Goal: Task Accomplishment & Management: Manage account settings

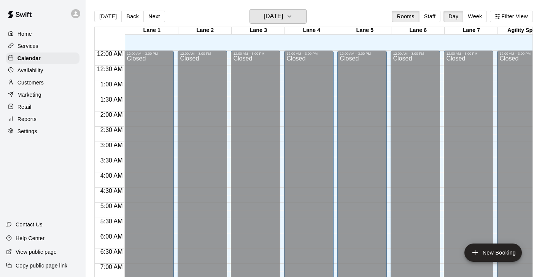
click at [253, 22] on button "[DATE]" at bounding box center [277, 16] width 57 height 14
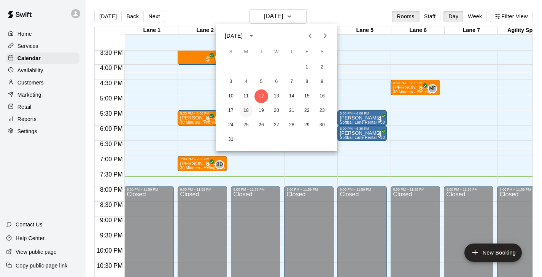
click at [246, 115] on button "18" at bounding box center [246, 111] width 14 height 14
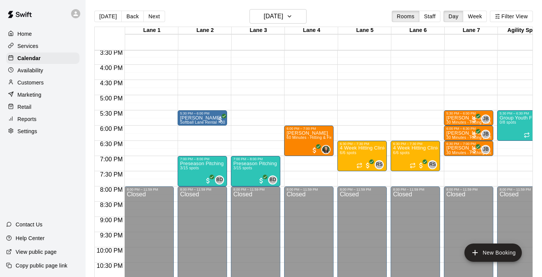
click at [30, 70] on p "Availability" at bounding box center [30, 71] width 26 height 8
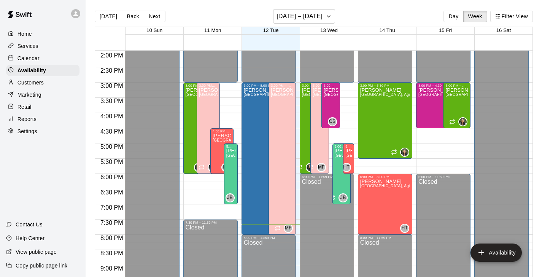
scroll to position [425, 0]
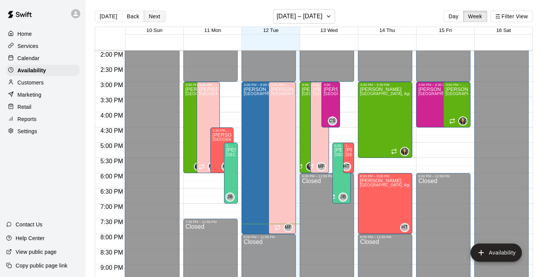
click at [155, 17] on button "Next" at bounding box center [154, 16] width 21 height 11
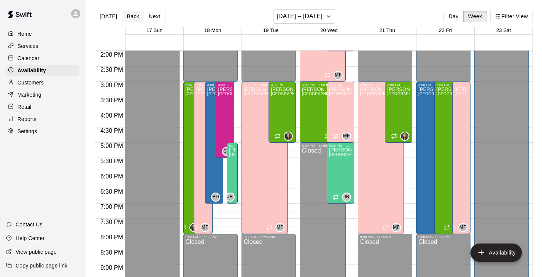
click at [135, 18] on button "Back" at bounding box center [133, 16] width 22 height 11
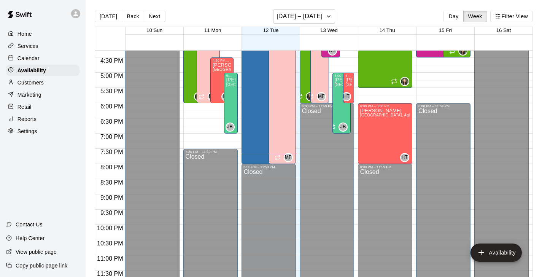
scroll to position [452, 0]
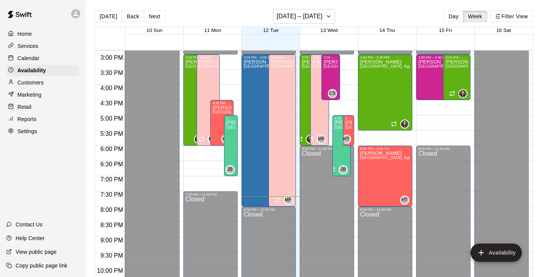
click at [62, 56] on div "Calendar" at bounding box center [42, 57] width 73 height 11
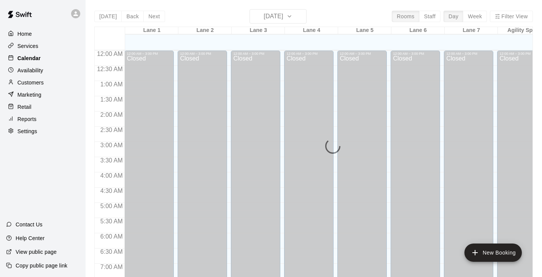
scroll to position [472, 0]
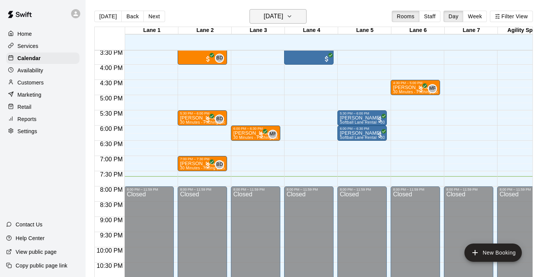
click at [274, 20] on h6 "[DATE]" at bounding box center [272, 16] width 19 height 11
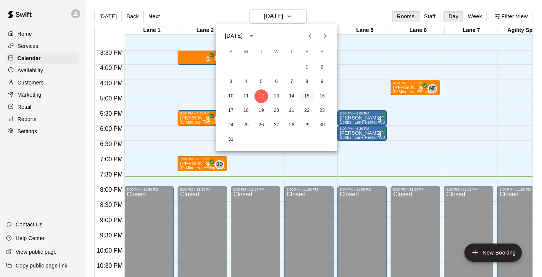
click at [303, 97] on button "15" at bounding box center [307, 96] width 14 height 14
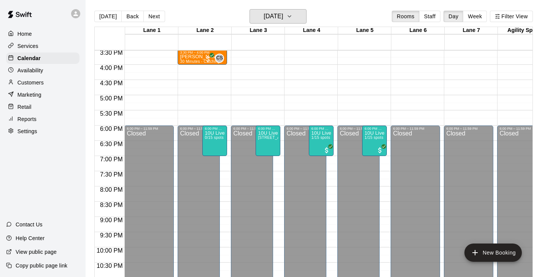
scroll to position [448, 0]
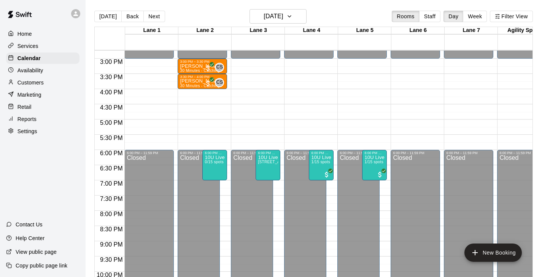
click at [35, 70] on p "Availability" at bounding box center [30, 71] width 26 height 8
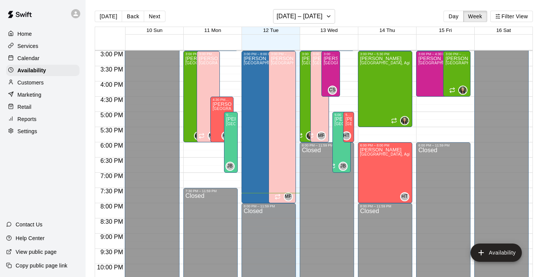
scroll to position [426, 0]
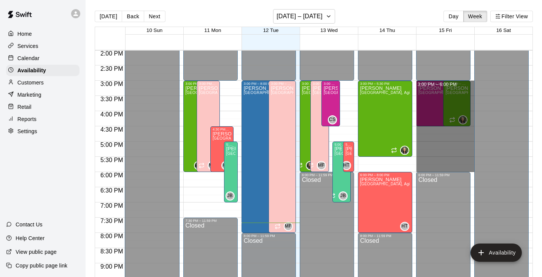
drag, startPoint x: 472, startPoint y: 81, endPoint x: 456, endPoint y: 167, distance: 87.1
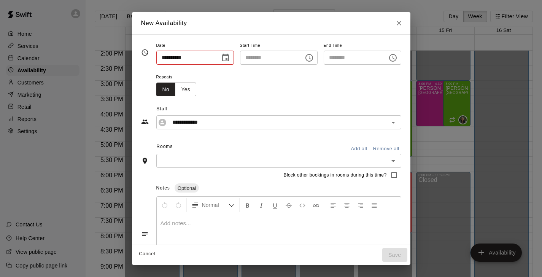
type input "**********"
type input "********"
click at [370, 151] on button "Add all" at bounding box center [359, 149] width 24 height 12
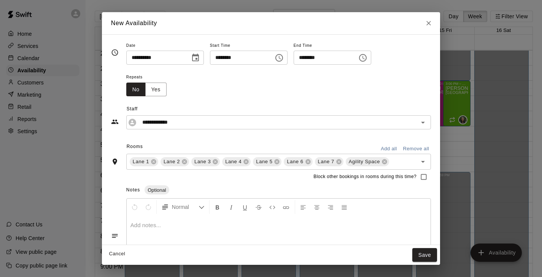
scroll to position [36, 0]
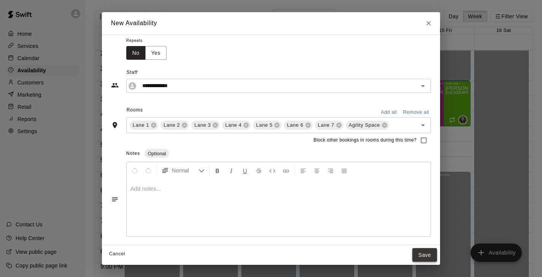
click at [425, 261] on button "Save" at bounding box center [424, 255] width 25 height 14
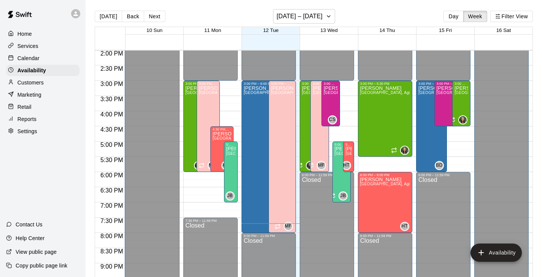
click at [34, 63] on div "Calendar" at bounding box center [42, 57] width 73 height 11
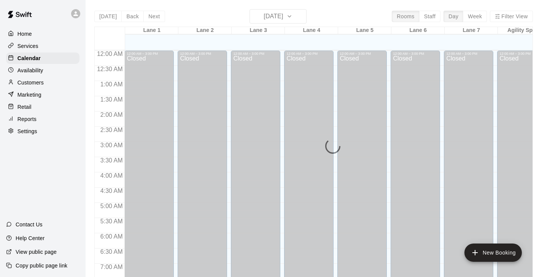
scroll to position [472, 0]
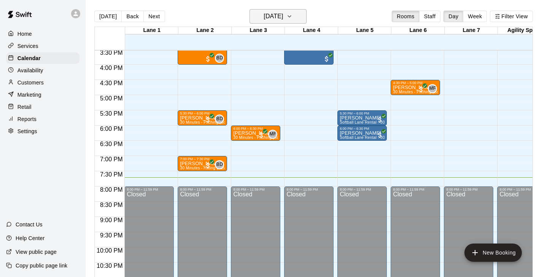
click at [283, 19] on h6 "[DATE]" at bounding box center [272, 16] width 19 height 11
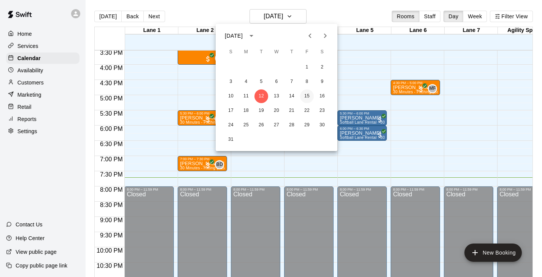
click at [307, 95] on button "15" at bounding box center [307, 96] width 14 height 14
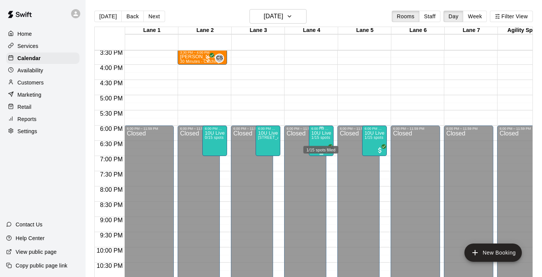
click at [315, 137] on span "1/15 spots" at bounding box center [320, 137] width 19 height 4
click at [318, 163] on img "edit" at bounding box center [319, 161] width 9 height 9
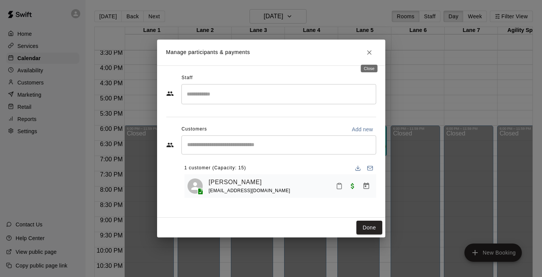
click at [369, 53] on icon "Close" at bounding box center [369, 52] width 5 height 5
